Goal: Task Accomplishment & Management: Manage account settings

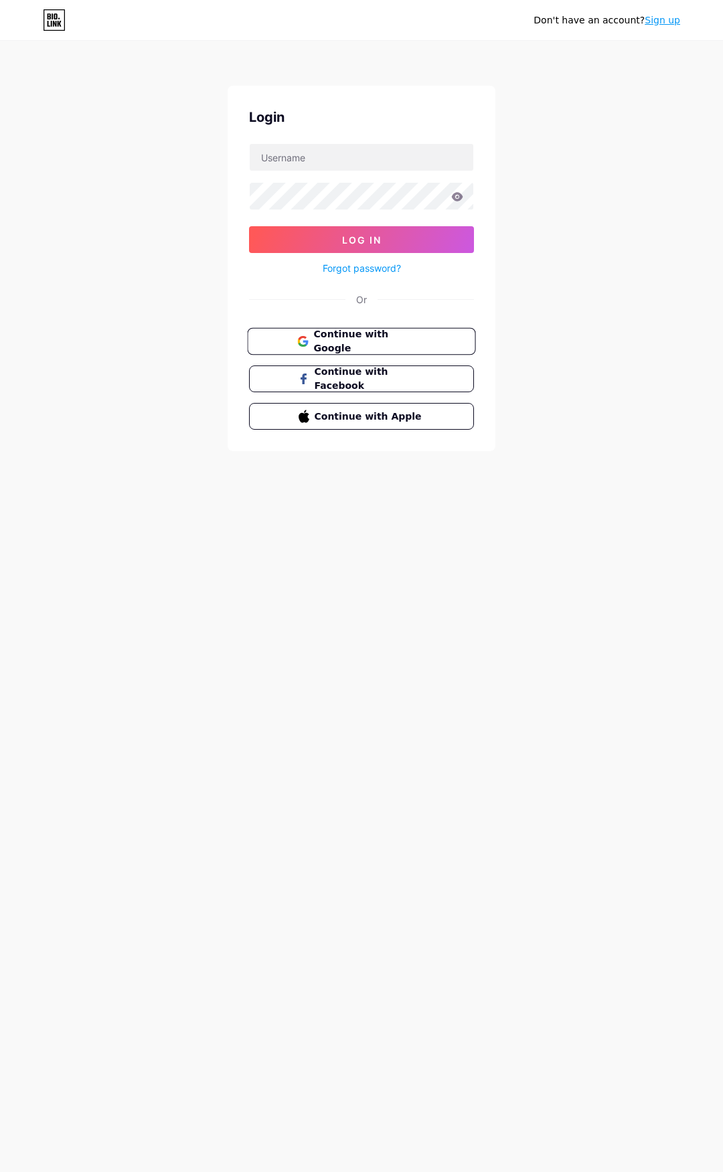
click at [429, 340] on button "Continue with Google" at bounding box center [361, 341] width 228 height 27
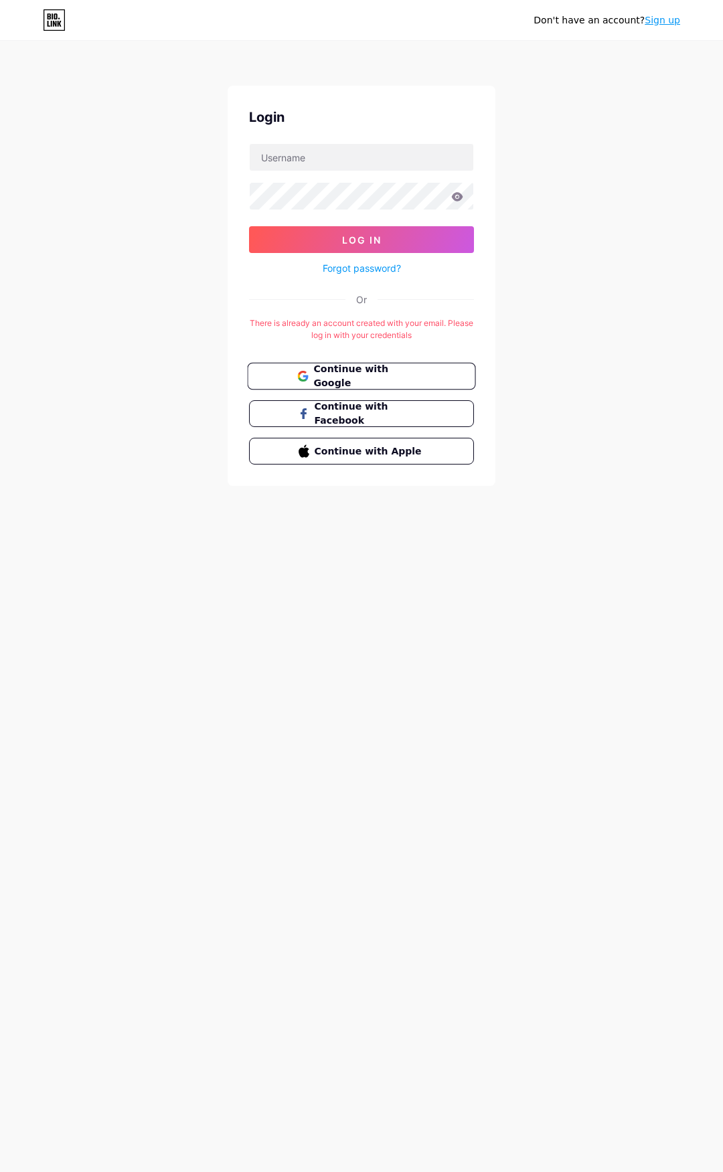
click at [428, 366] on button "Continue with Google" at bounding box center [361, 376] width 228 height 27
click at [341, 378] on span "Continue with Google" at bounding box center [369, 376] width 112 height 29
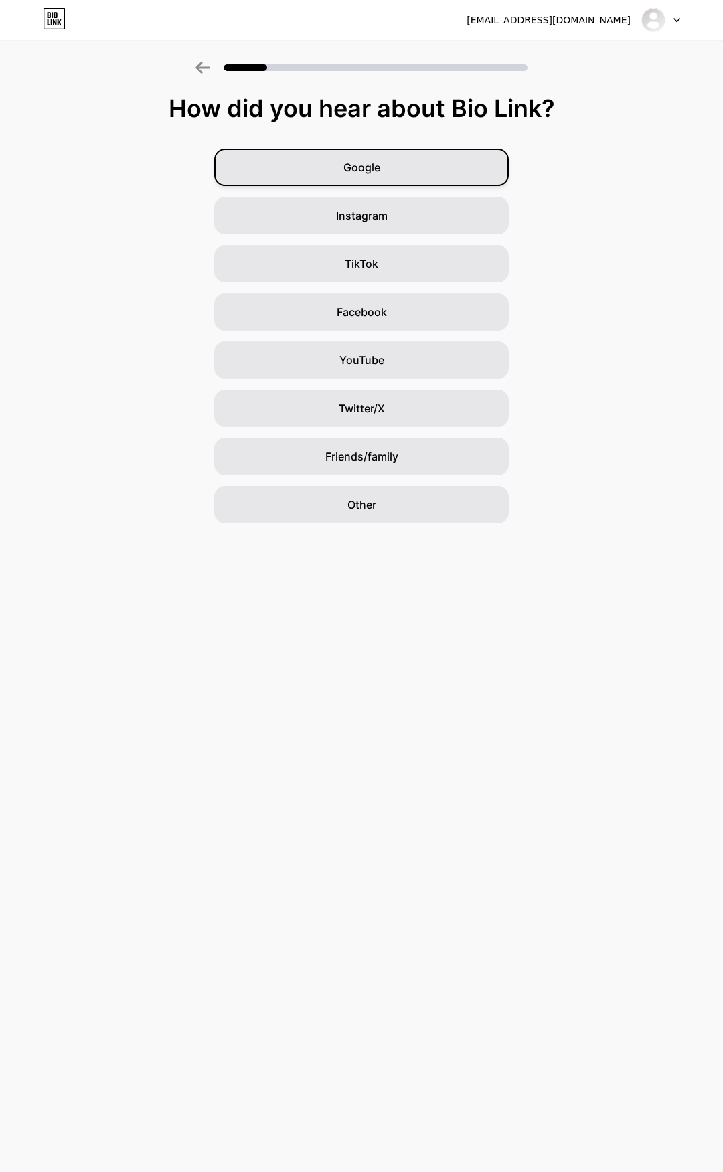
click at [383, 169] on div "Google" at bounding box center [361, 167] width 294 height 37
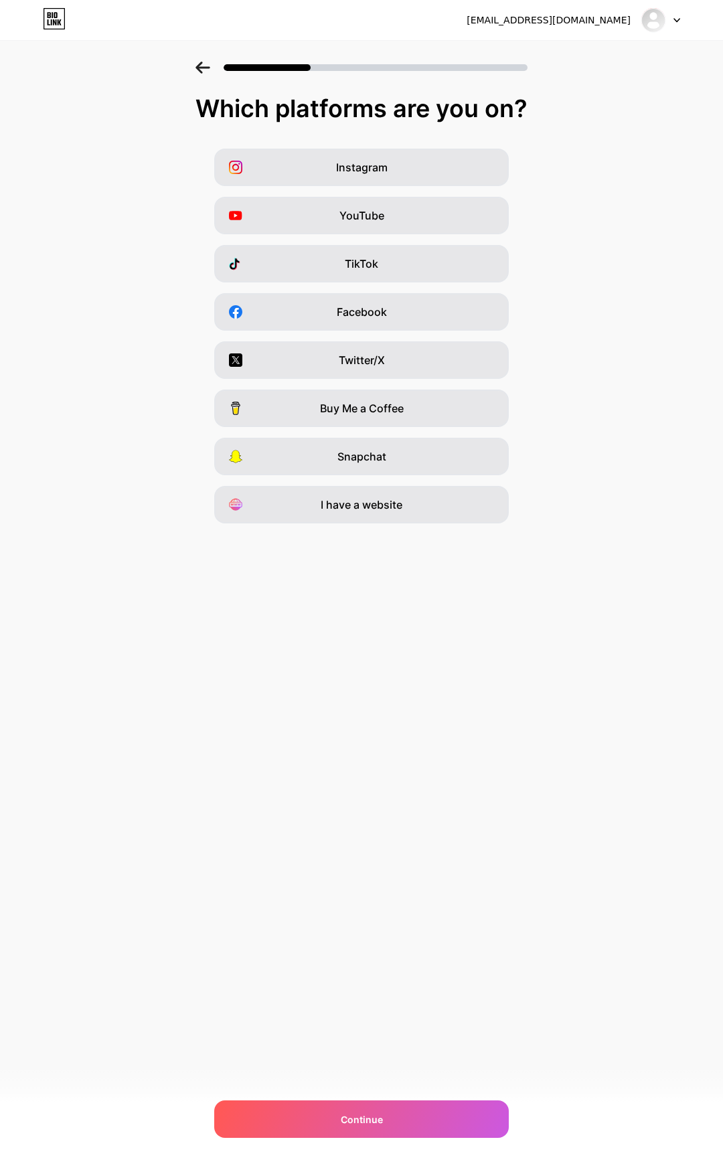
click at [396, 223] on div "YouTube" at bounding box center [361, 215] width 294 height 37
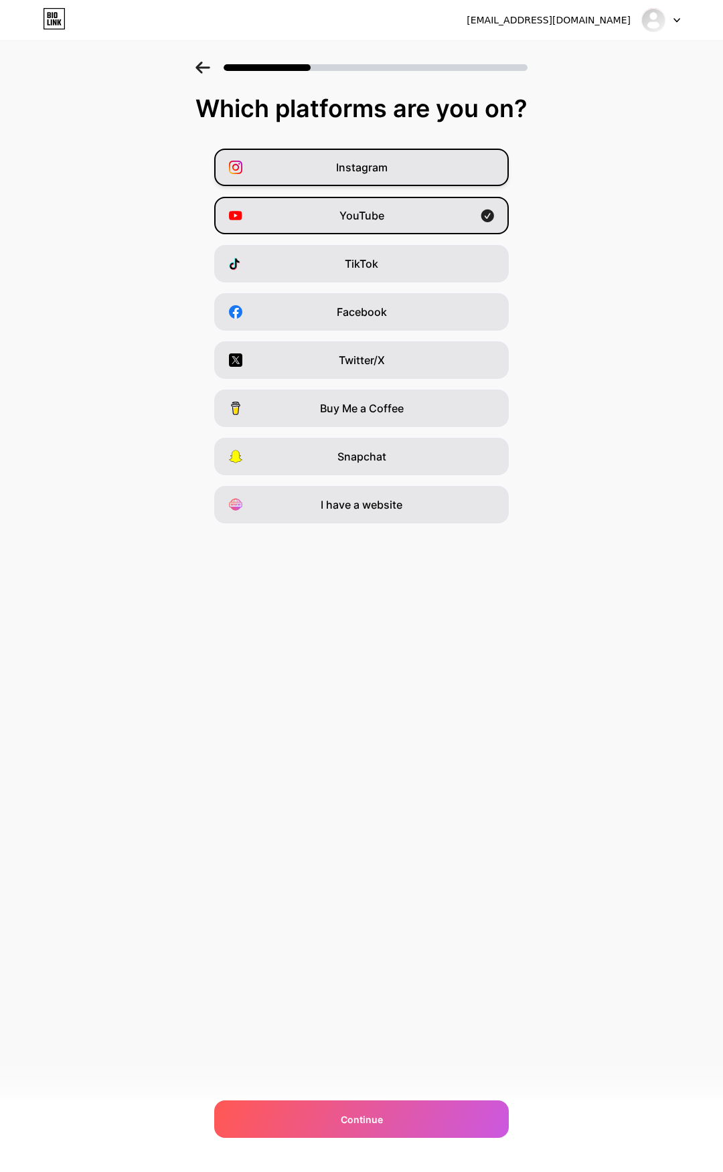
click at [387, 163] on div "Instagram" at bounding box center [361, 167] width 294 height 37
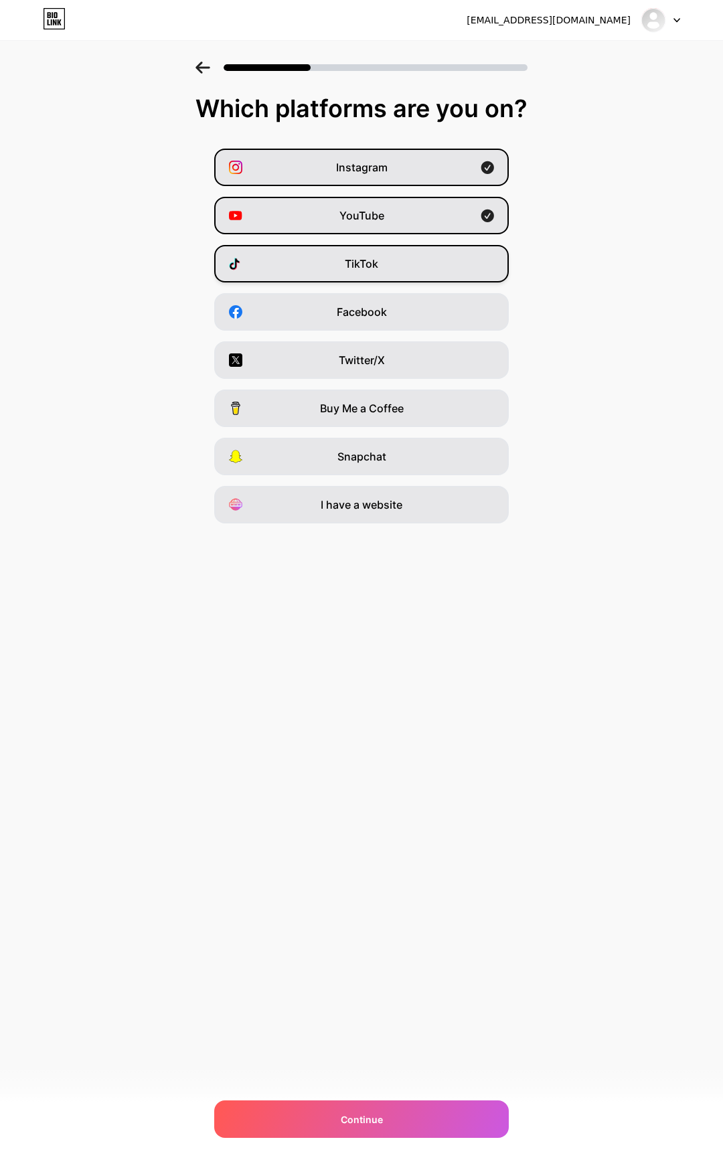
click at [391, 274] on div "TikTok" at bounding box center [361, 263] width 294 height 37
click at [410, 1118] on div "Continue" at bounding box center [361, 1118] width 294 height 37
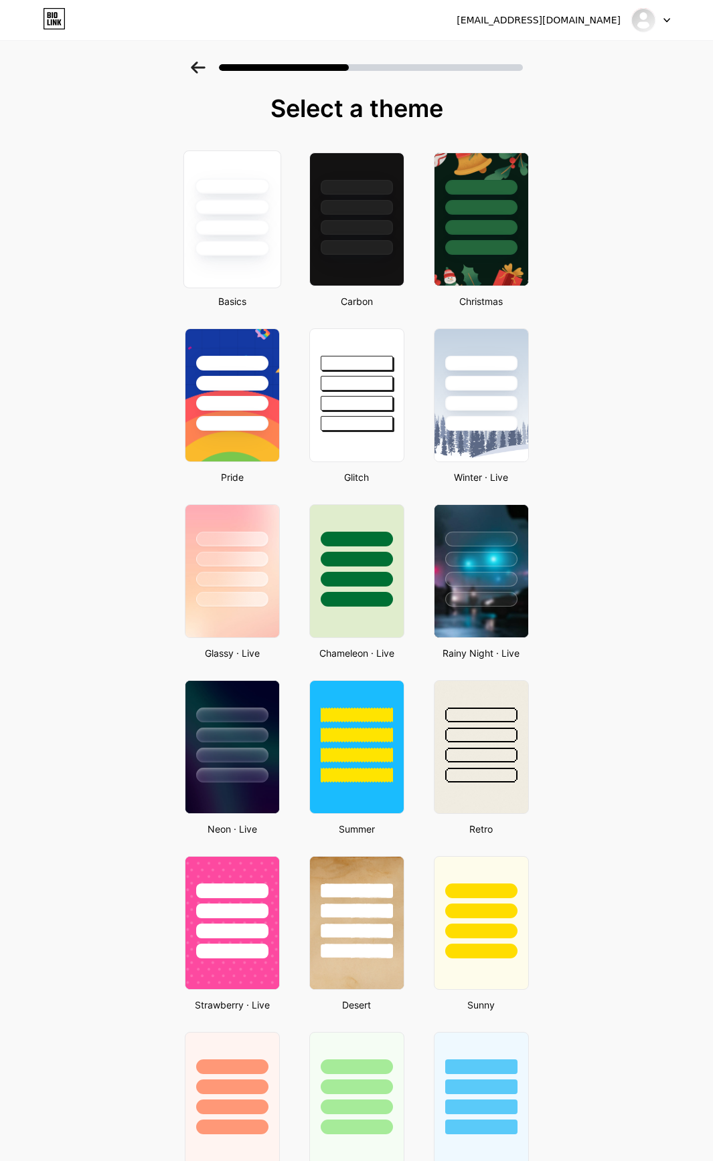
click at [246, 245] on div at bounding box center [232, 248] width 74 height 15
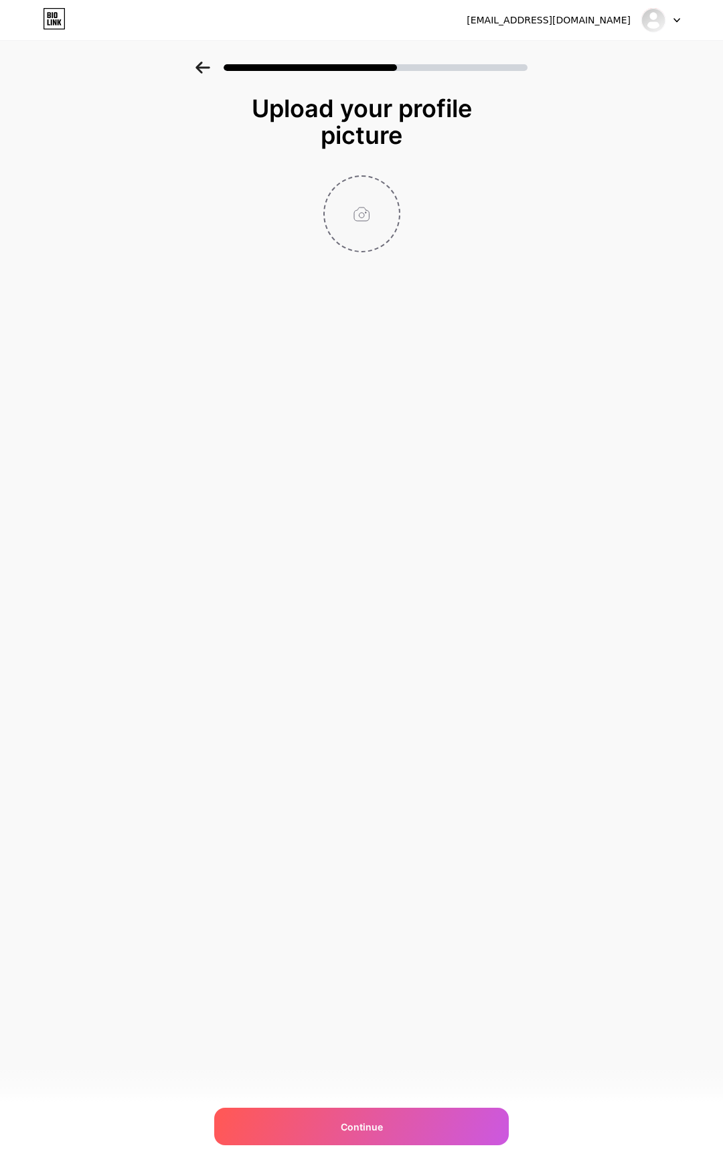
click at [356, 197] on input "file" at bounding box center [361, 214] width 74 height 74
click at [361, 1139] on div "Continue" at bounding box center [361, 1125] width 294 height 37
click at [359, 217] on input "file" at bounding box center [361, 214] width 74 height 74
type input "C:\fakepath\Bis_Bald.png"
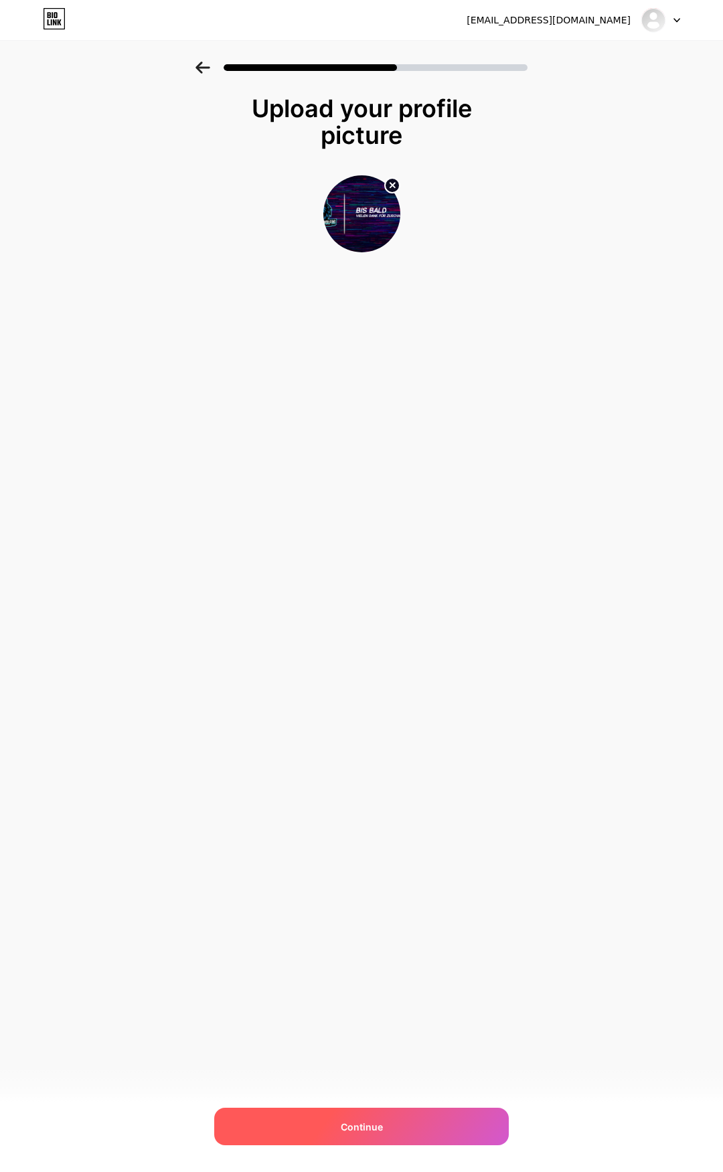
click at [458, 1133] on div "Continue" at bounding box center [361, 1125] width 294 height 37
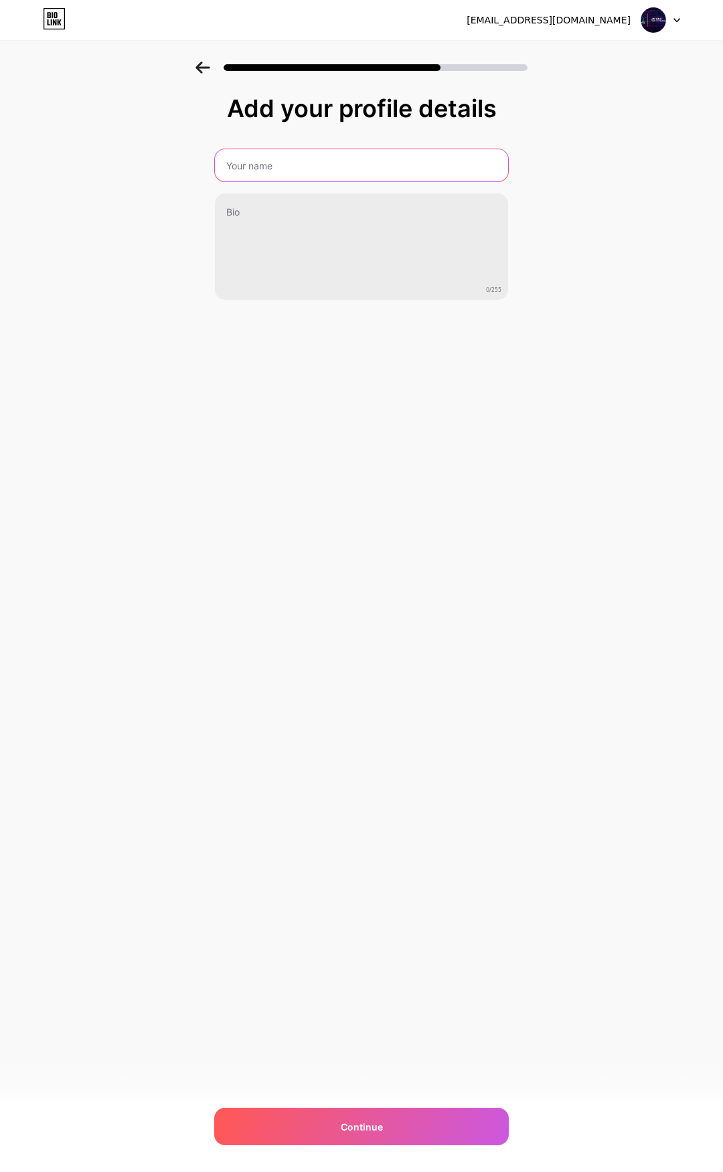
click at [265, 167] on input "text" at bounding box center [361, 165] width 293 height 32
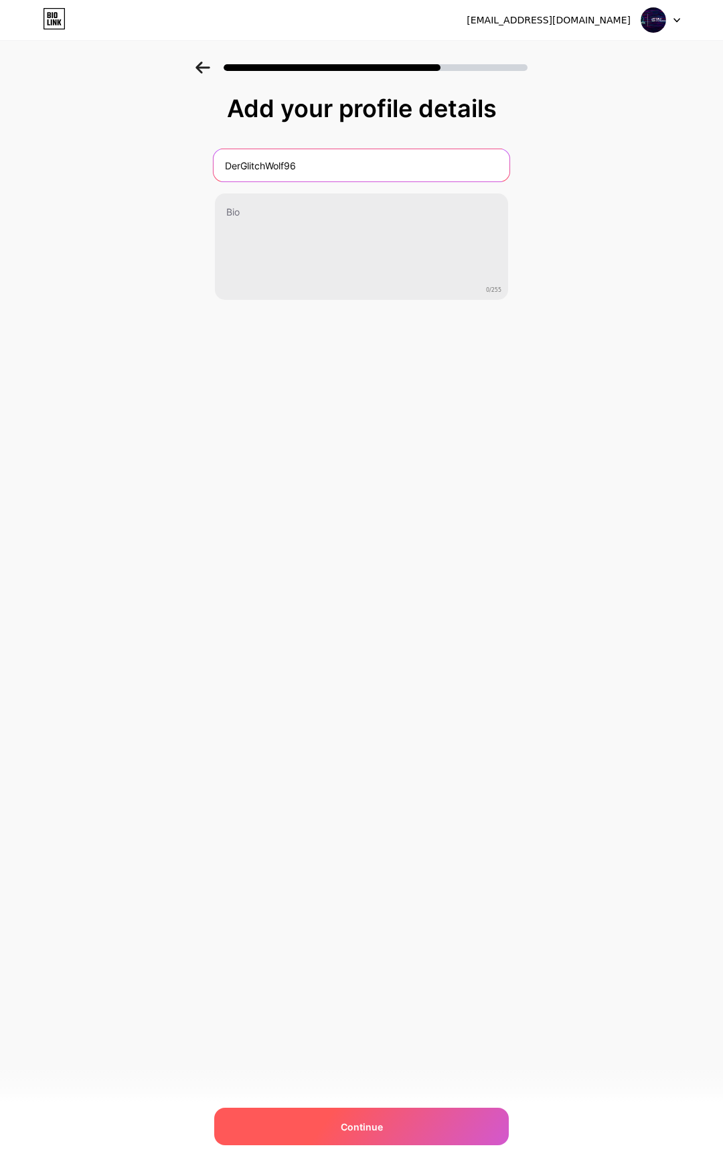
type input "DerGlitchWolf96"
click at [340, 1128] on div "Continue" at bounding box center [361, 1125] width 294 height 37
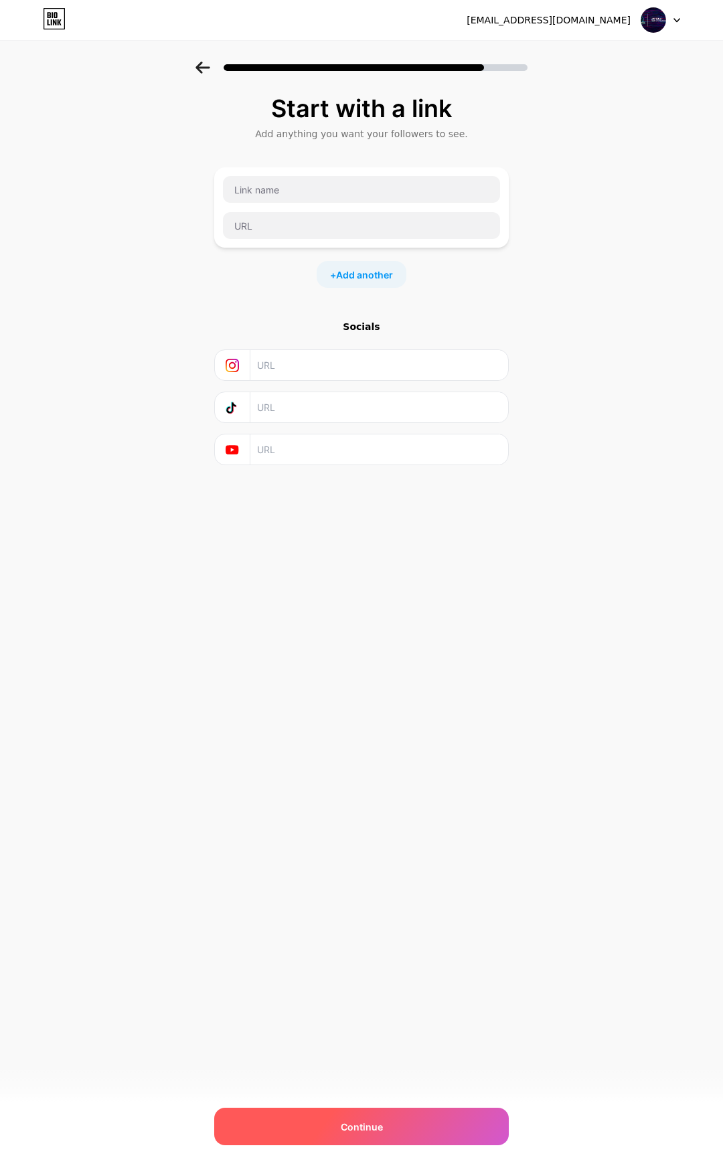
click at [397, 1131] on div "Continue" at bounding box center [361, 1125] width 294 height 37
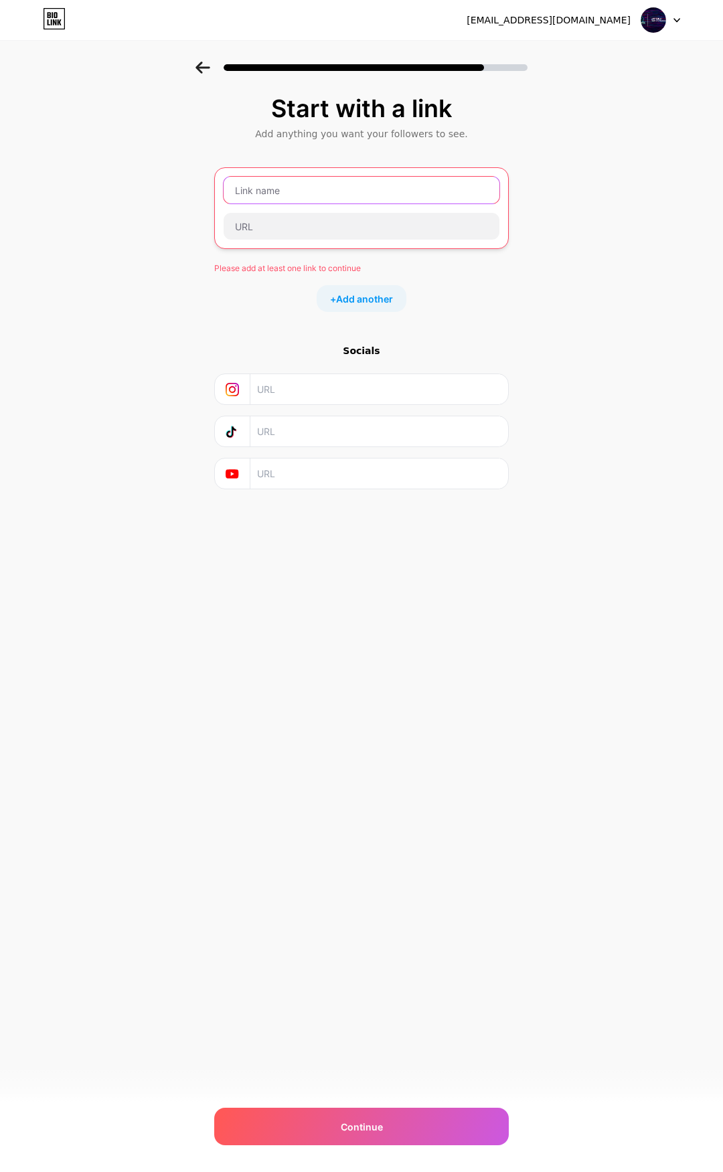
click at [281, 200] on input "text" at bounding box center [361, 190] width 276 height 27
click at [365, 188] on input "text" at bounding box center [361, 190] width 276 height 27
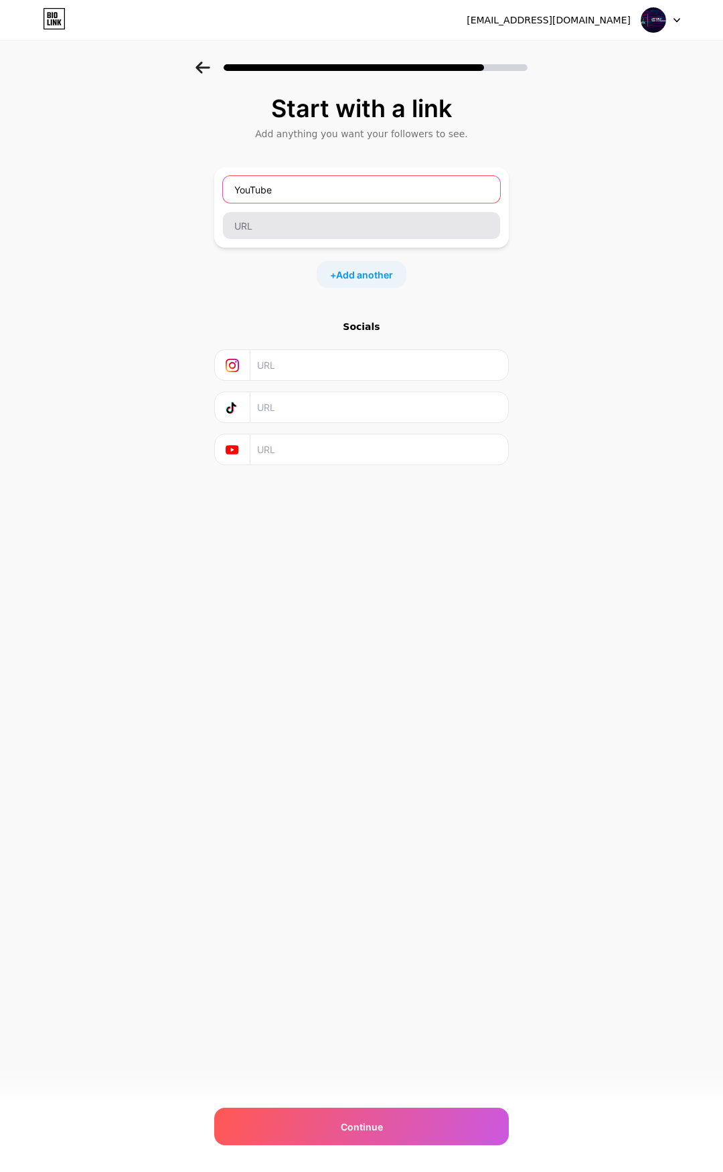
type input "YouTube"
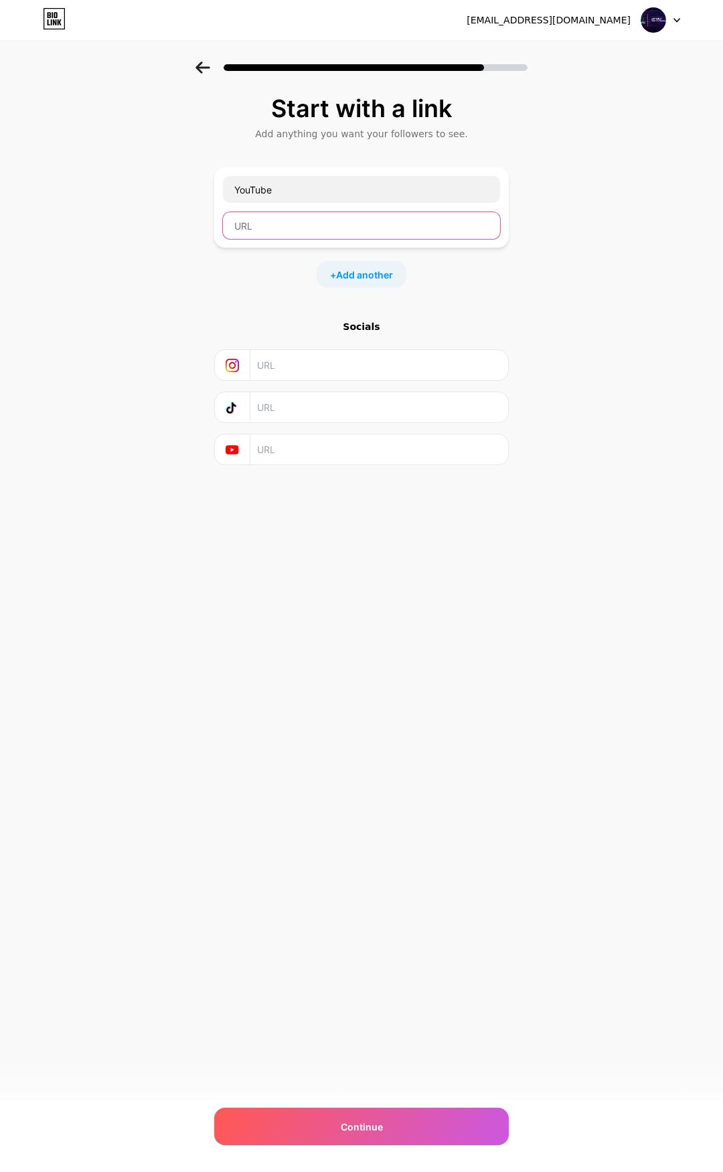
click at [309, 234] on input "text" at bounding box center [361, 225] width 277 height 27
paste input "https://www.youtube.com/@DerGlitchWolf96"
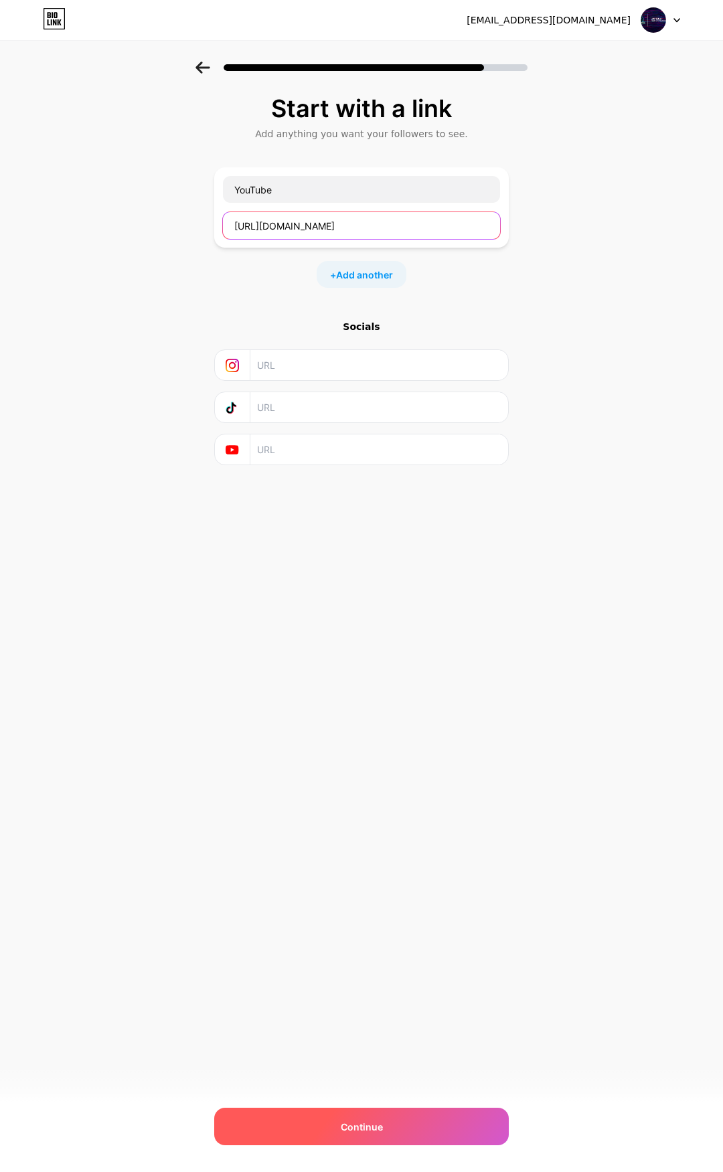
type input "https://www.youtube.com/@DerGlitchWolf96"
click at [424, 1122] on div "Continue" at bounding box center [361, 1125] width 294 height 37
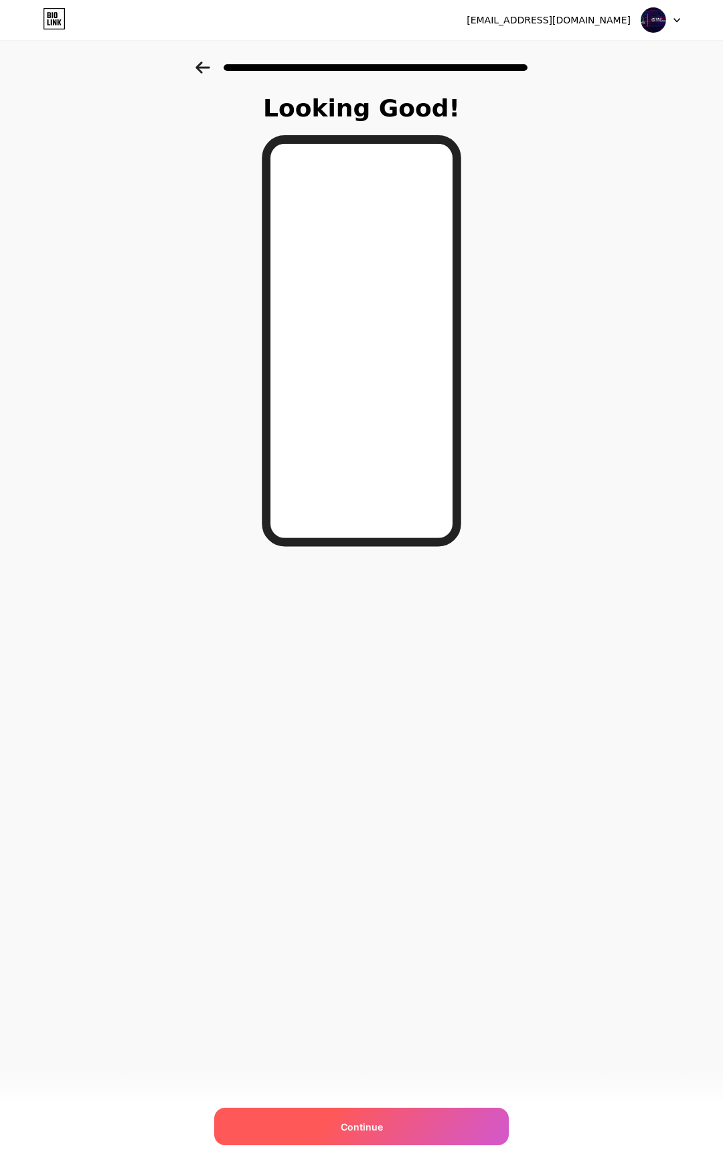
click at [424, 1126] on div "Continue" at bounding box center [361, 1125] width 294 height 37
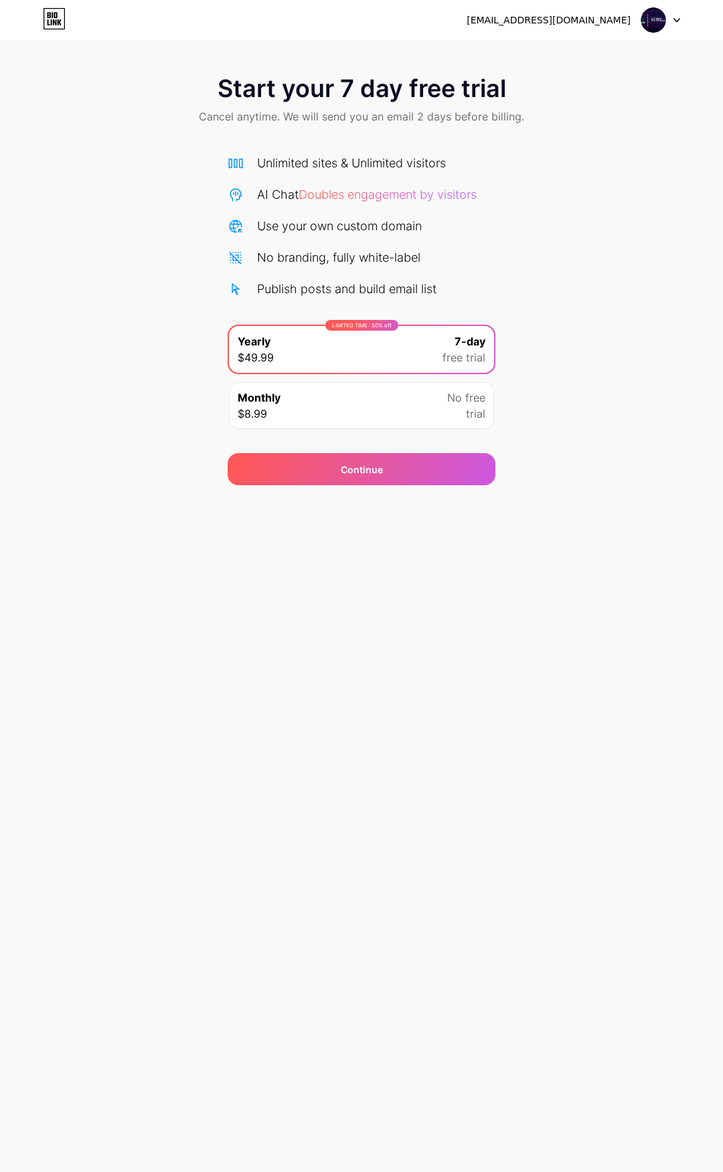
click at [624, 19] on div "tkropmann96@gmail.com" at bounding box center [548, 20] width 164 height 14
click at [673, 19] on icon at bounding box center [676, 20] width 7 height 5
click at [587, 48] on li "Logout" at bounding box center [596, 55] width 166 height 36
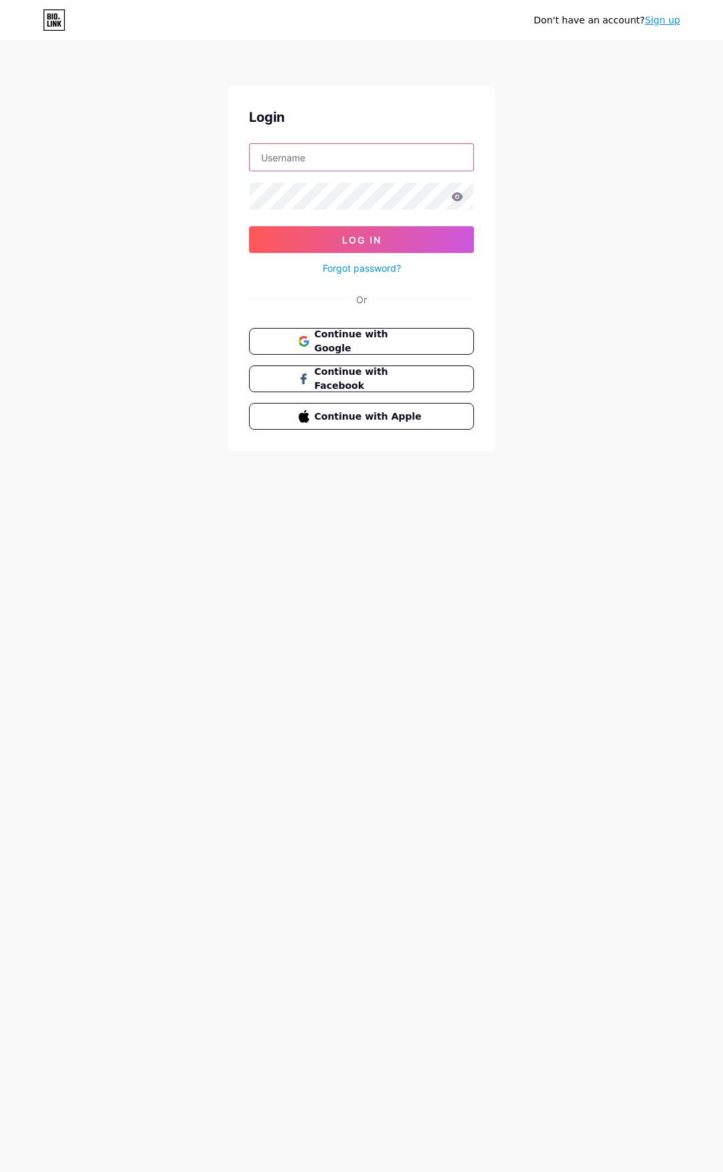
click at [316, 160] on input "text" at bounding box center [361, 157] width 223 height 27
type input "[EMAIL_ADDRESS][DOMAIN_NAME]"
click at [249, 226] on button "Log In" at bounding box center [361, 239] width 225 height 27
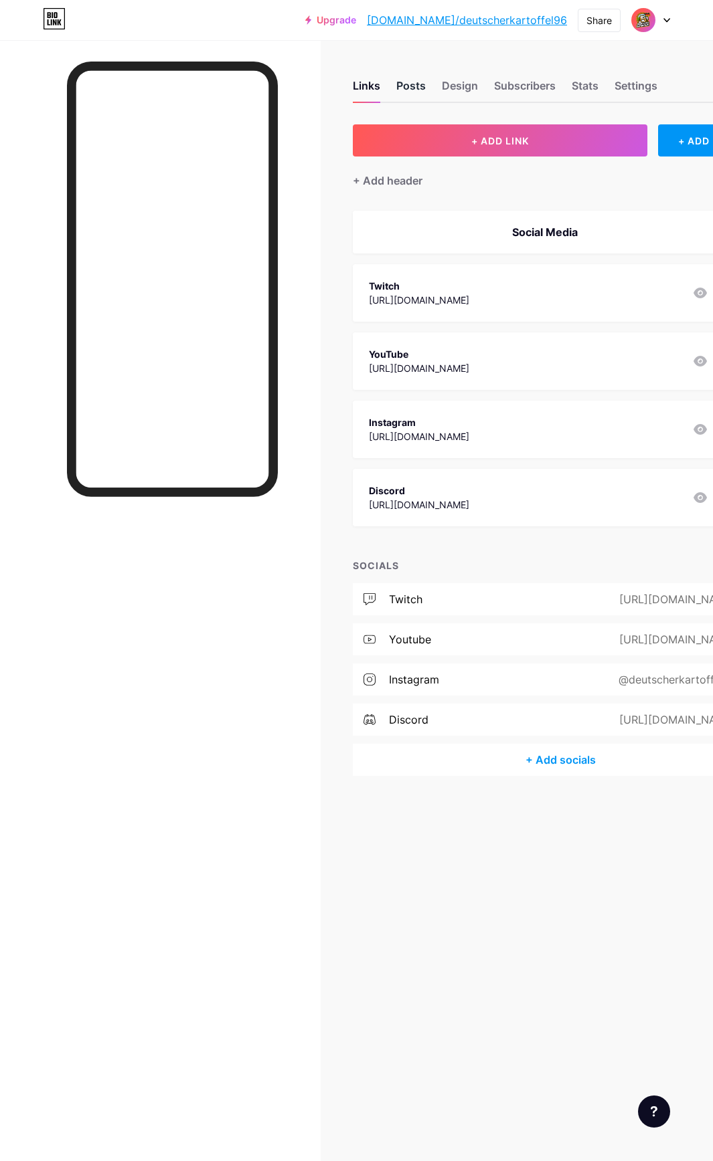
click at [417, 90] on div "Posts" at bounding box center [410, 90] width 29 height 24
click at [463, 88] on div "Design" at bounding box center [460, 90] width 36 height 24
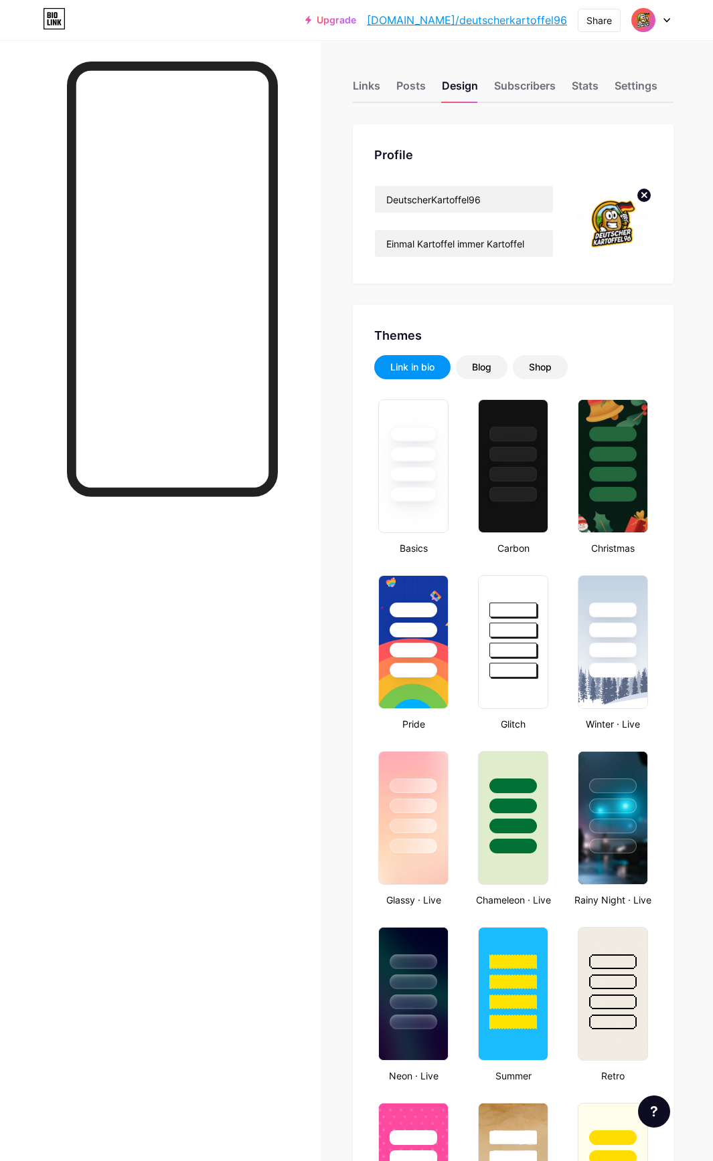
type input "#000000"
click at [636, 844] on div at bounding box center [612, 847] width 49 height 15
drag, startPoint x: 504, startPoint y: 200, endPoint x: 315, endPoint y: 198, distance: 189.4
click at [315, 198] on div "Links Posts Design Subscribers Stats Settings Profile DeutscherKartoffel96 Einm…" at bounding box center [364, 1145] width 729 height 2290
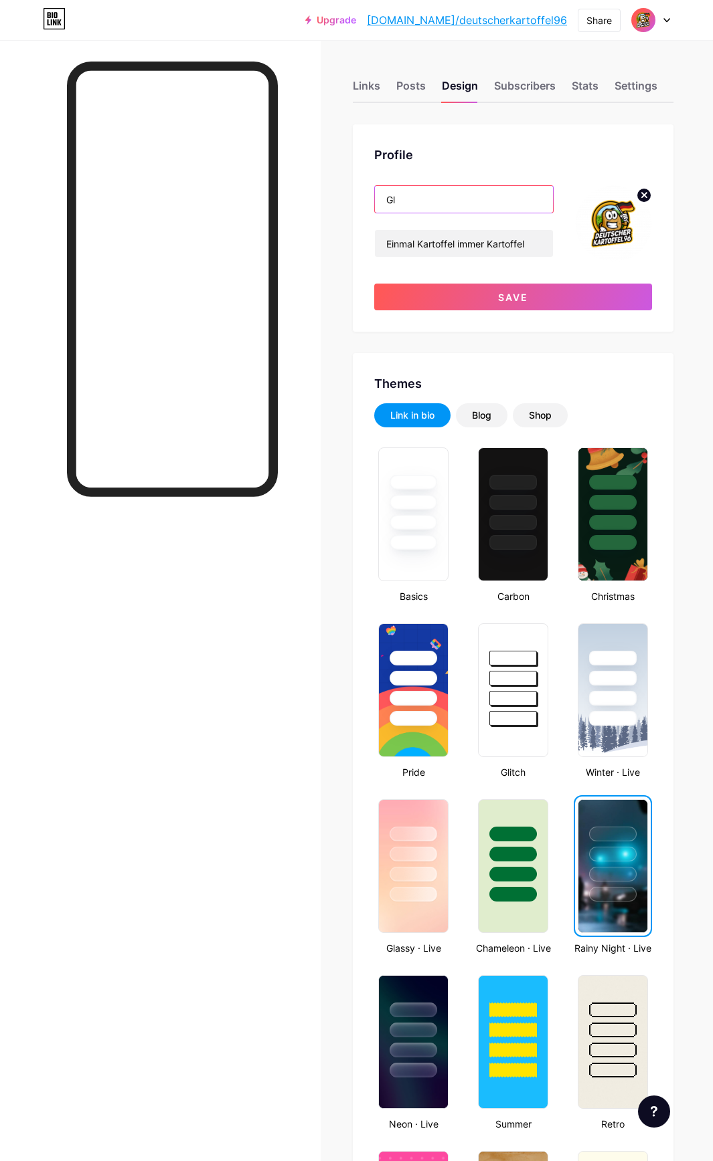
type input "G"
type input "DerGlitchWolf96"
drag, startPoint x: 539, startPoint y: 246, endPoint x: 353, endPoint y: 253, distance: 186.1
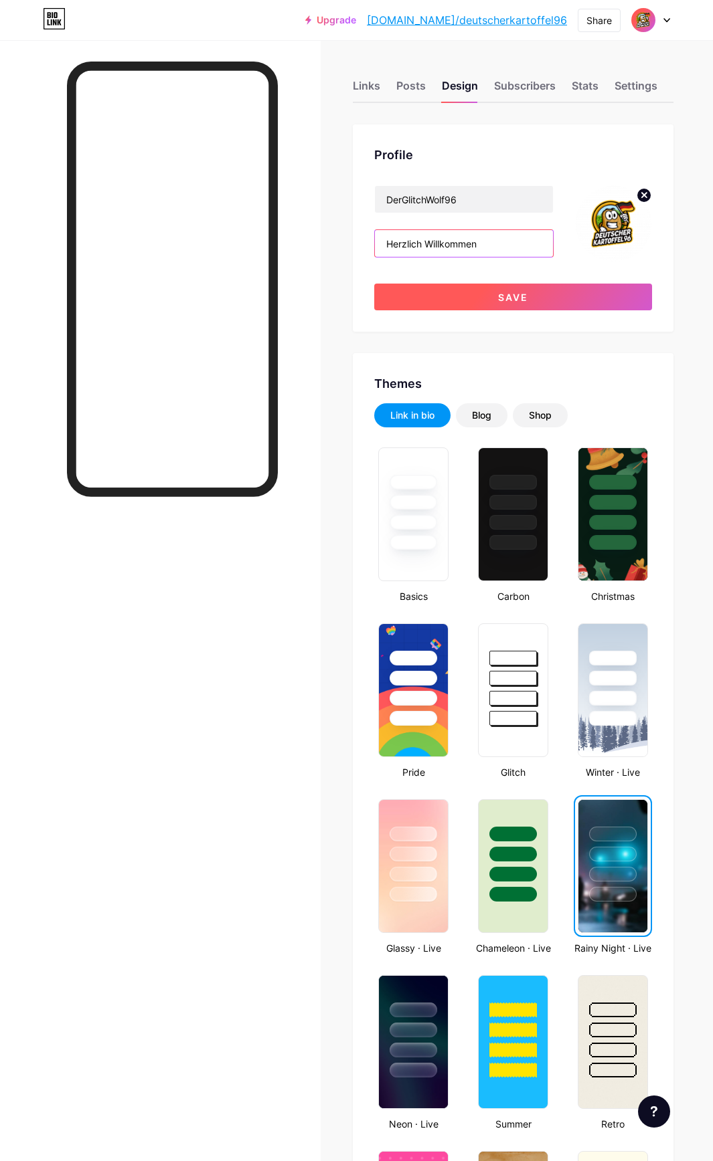
type input "Herzlich Willkommen"
click at [468, 293] on button "Save" at bounding box center [513, 297] width 278 height 27
